Goal: Navigation & Orientation: Understand site structure

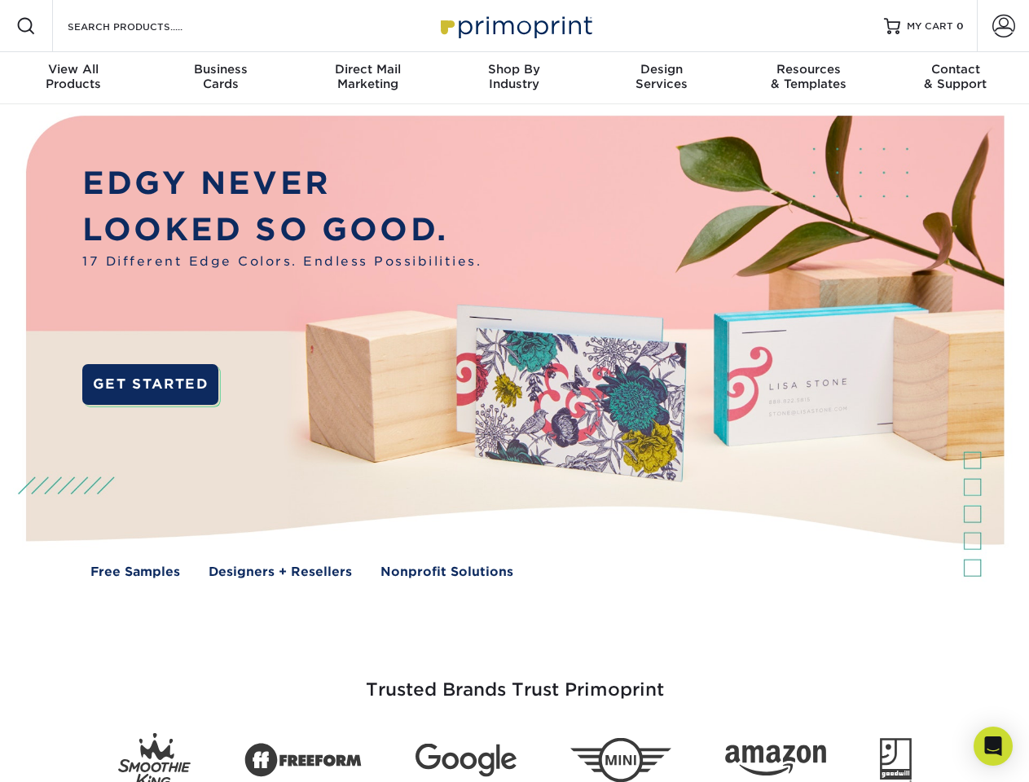
click at [514, 391] on img at bounding box center [514, 358] width 1018 height 509
click at [26, 26] on span at bounding box center [26, 26] width 20 height 20
click at [1003, 26] on span at bounding box center [1003, 26] width 23 height 23
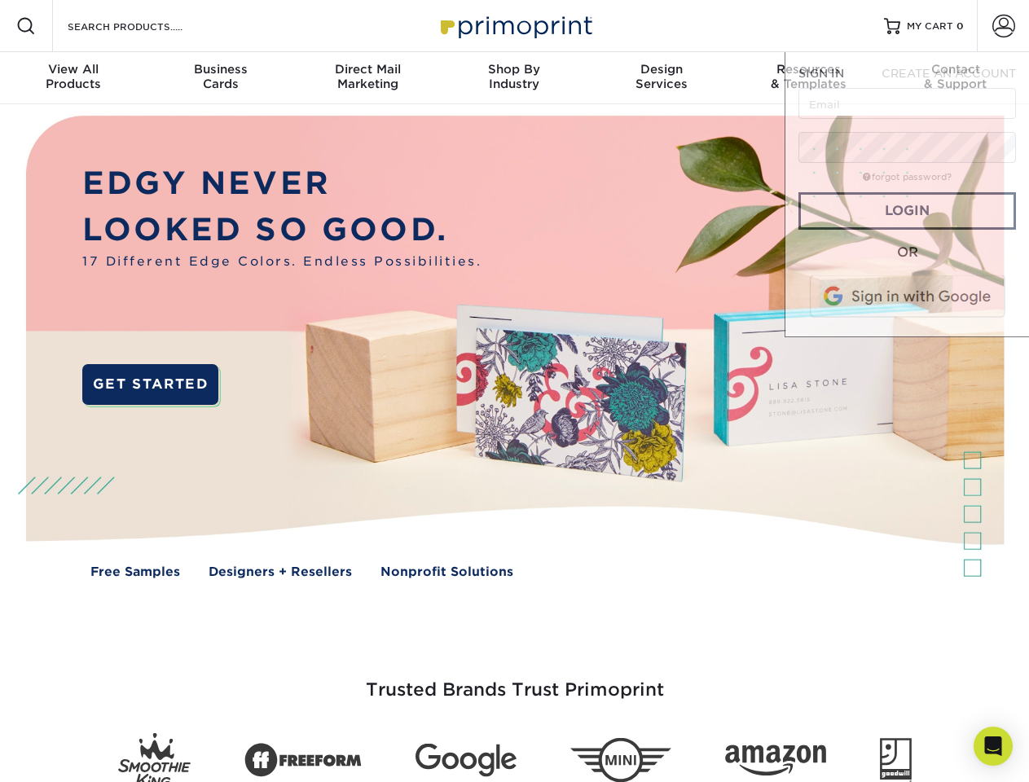
click at [73, 78] on div "View All Products" at bounding box center [73, 76] width 147 height 29
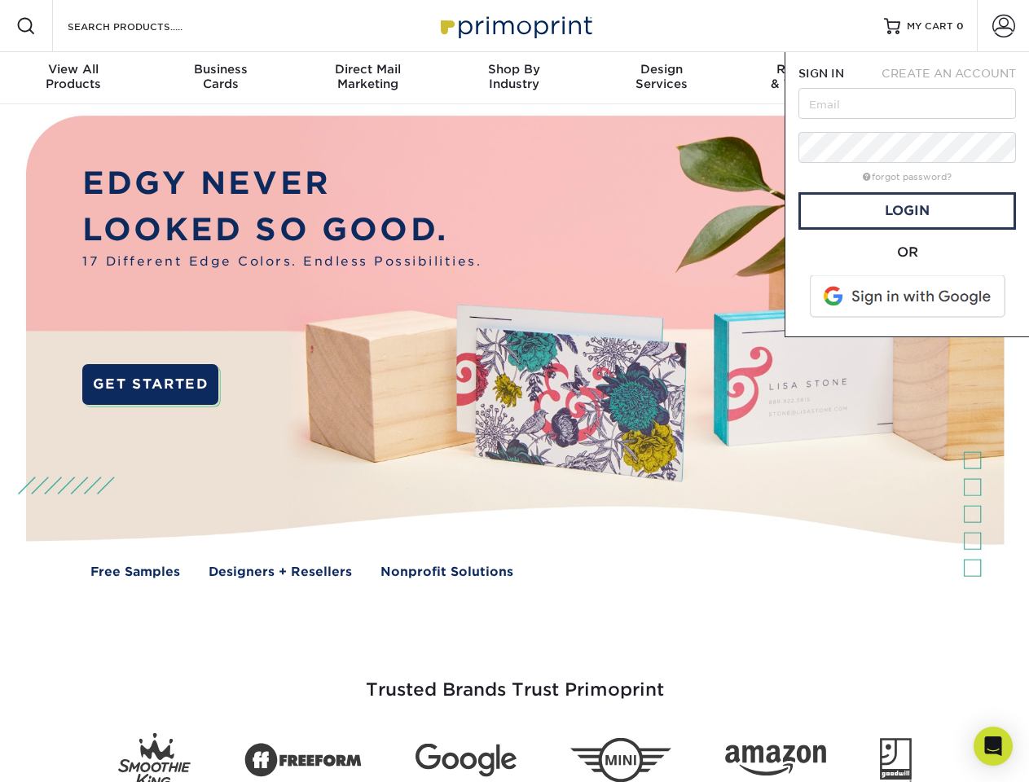
click at [220, 78] on div "Business Cards" at bounding box center [220, 76] width 147 height 29
click at [367, 78] on div "Direct Mail Marketing" at bounding box center [367, 76] width 147 height 29
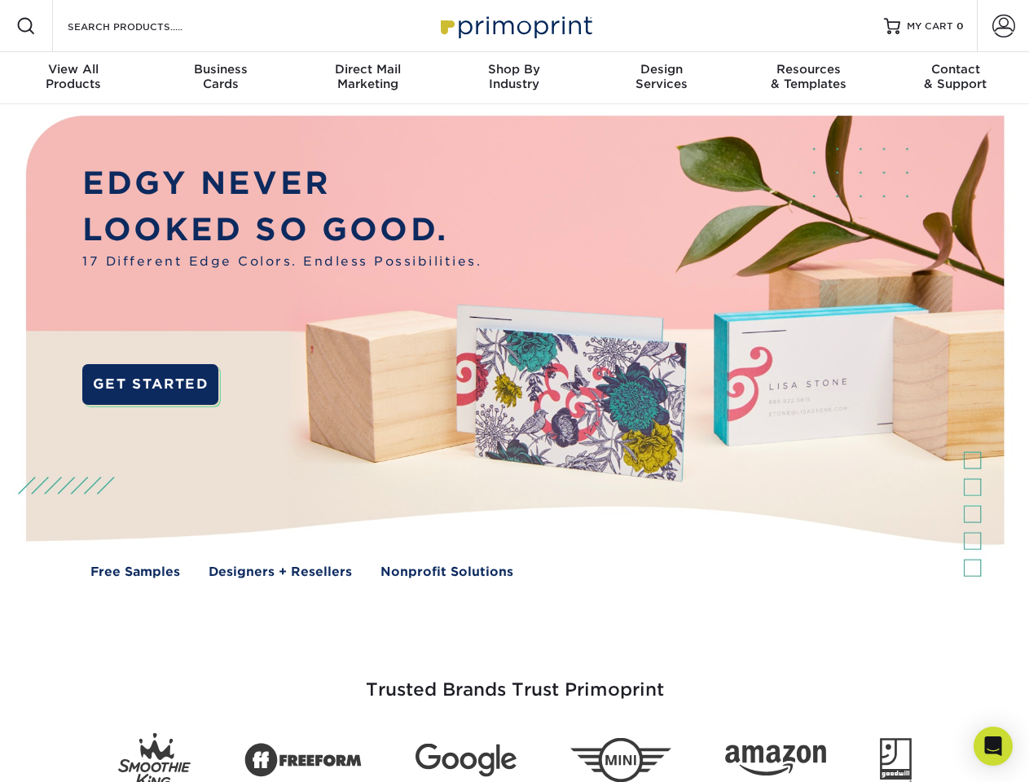
click at [514, 78] on div "Shop By Industry" at bounding box center [514, 76] width 147 height 29
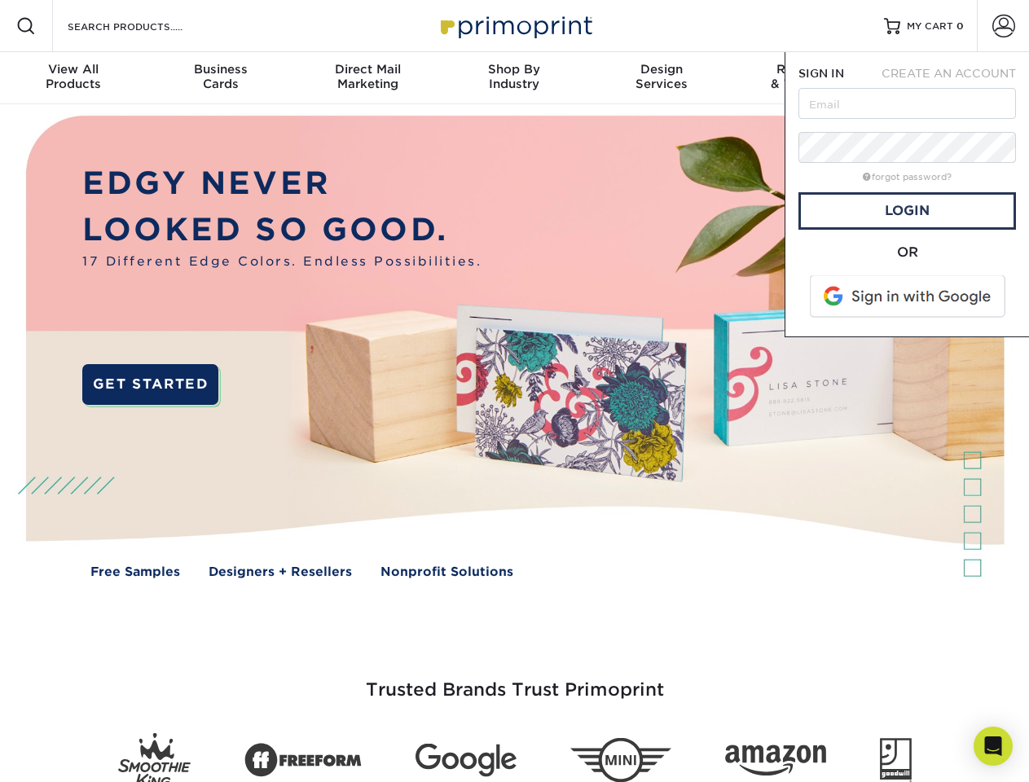
click at [662, 78] on div "Design Services" at bounding box center [661, 76] width 147 height 29
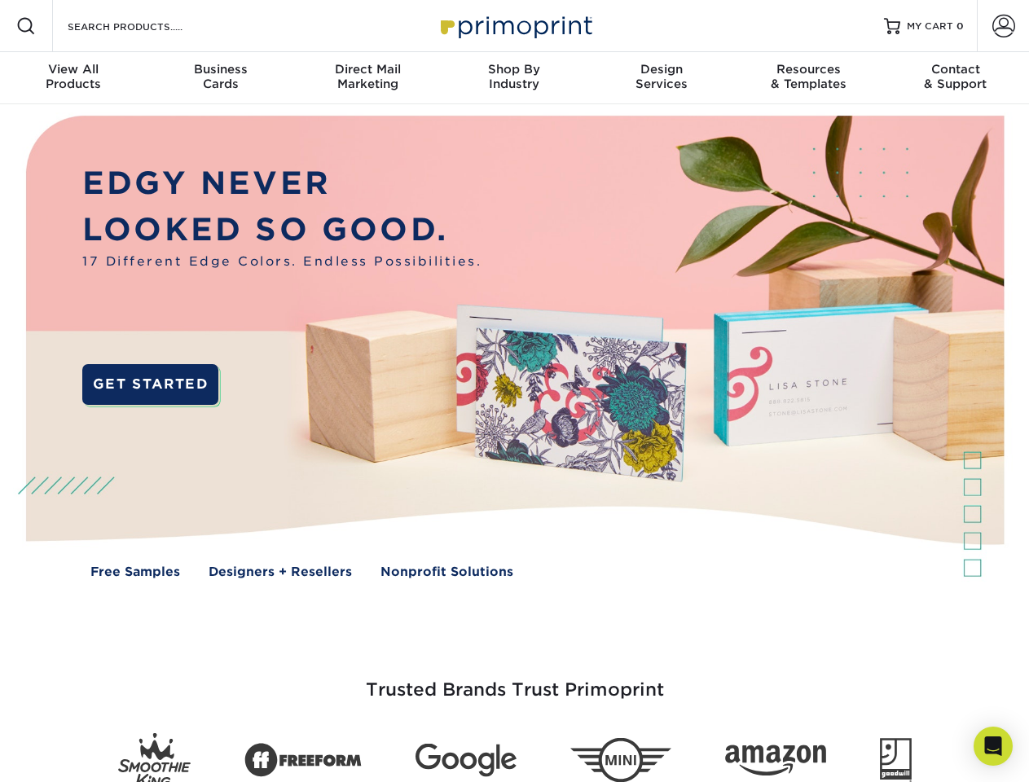
click at [808, 78] on span "SIGN IN" at bounding box center [821, 73] width 46 height 13
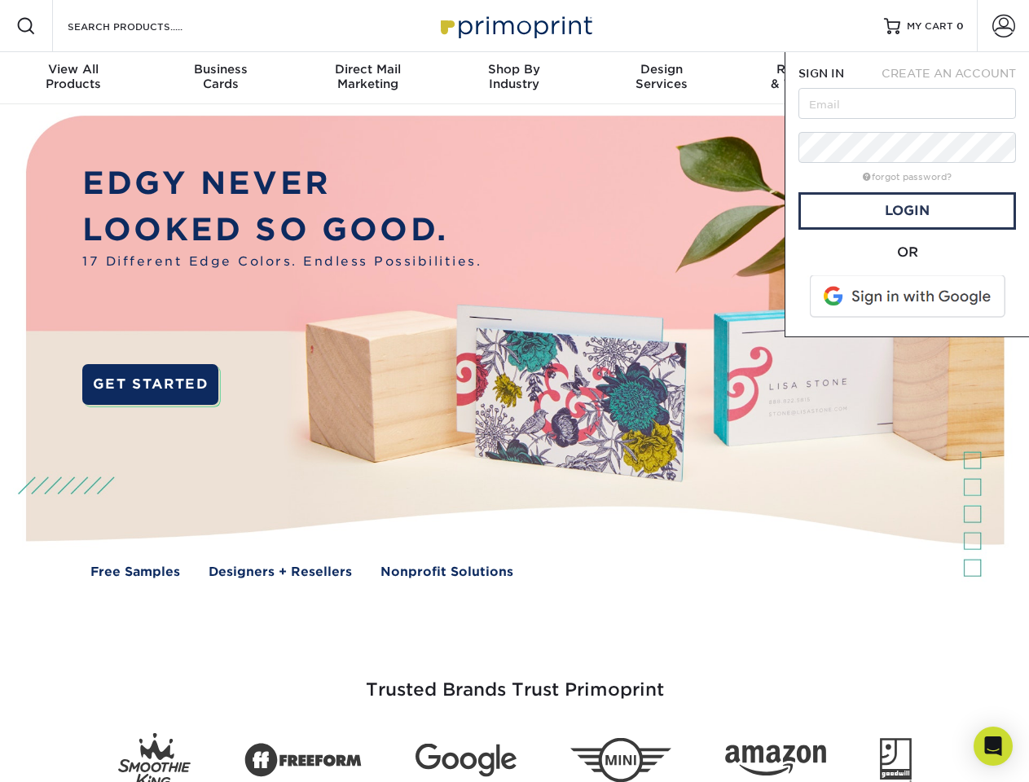
click at [956, 78] on div "Contact & Support" at bounding box center [955, 76] width 147 height 29
